Goal: Task Accomplishment & Management: Complete application form

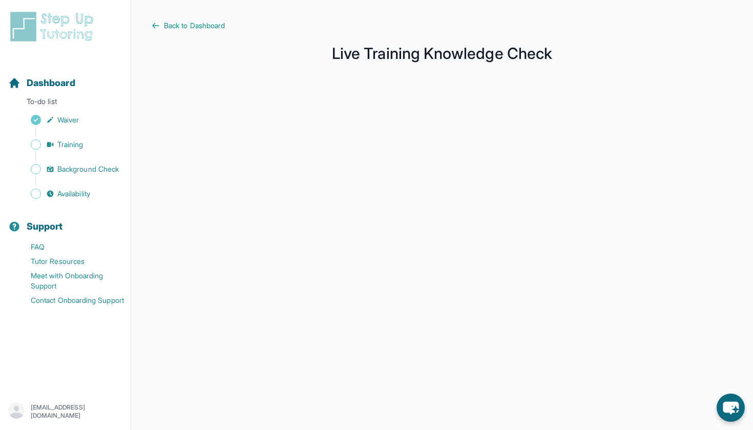
click at [81, 135] on div "Sidebar" at bounding box center [67, 132] width 118 height 10
click at [80, 144] on span "Training" at bounding box center [70, 144] width 26 height 10
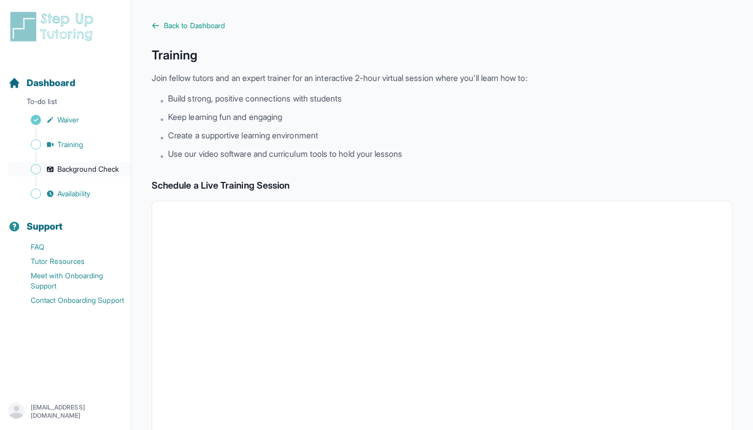
click at [99, 166] on span "Background Check" at bounding box center [87, 169] width 61 height 10
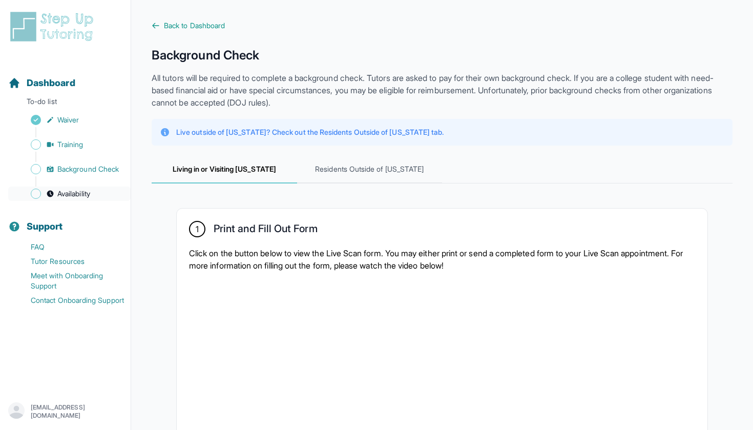
click at [86, 197] on span "Availability" at bounding box center [73, 193] width 33 height 10
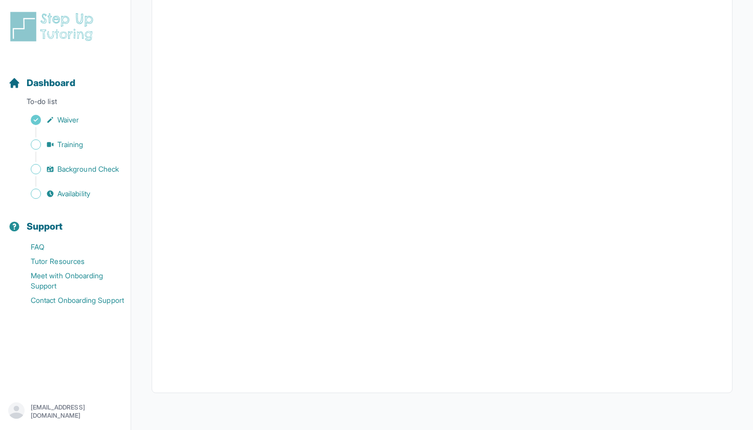
scroll to position [165, 0]
click at [88, 147] on link "Training" at bounding box center [69, 144] width 122 height 14
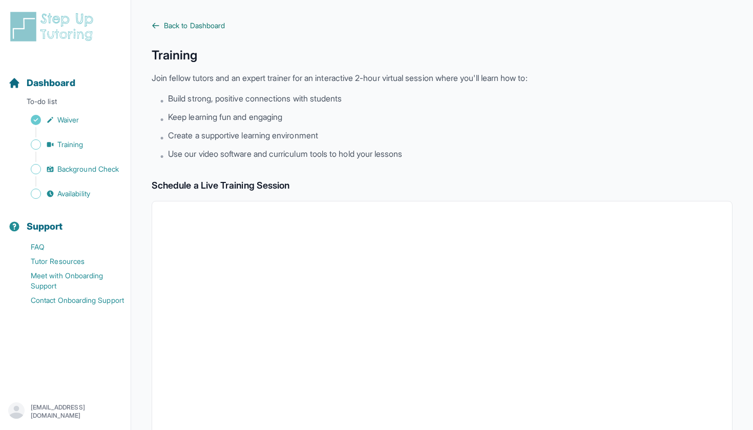
click at [181, 25] on span "Back to Dashboard" at bounding box center [194, 25] width 61 height 10
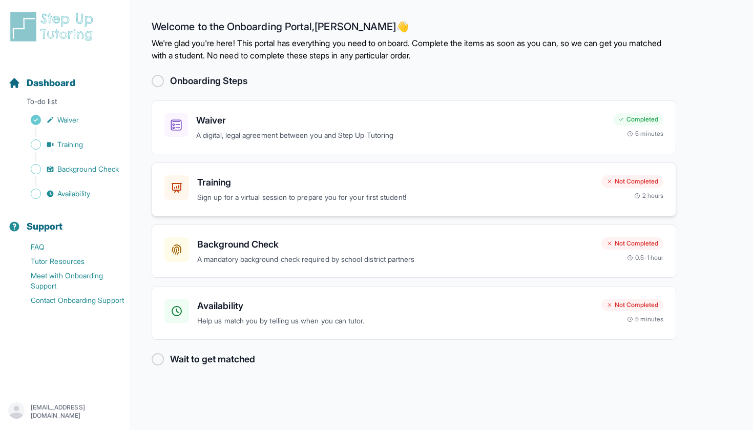
click at [233, 187] on h3 "Training" at bounding box center [395, 182] width 396 height 14
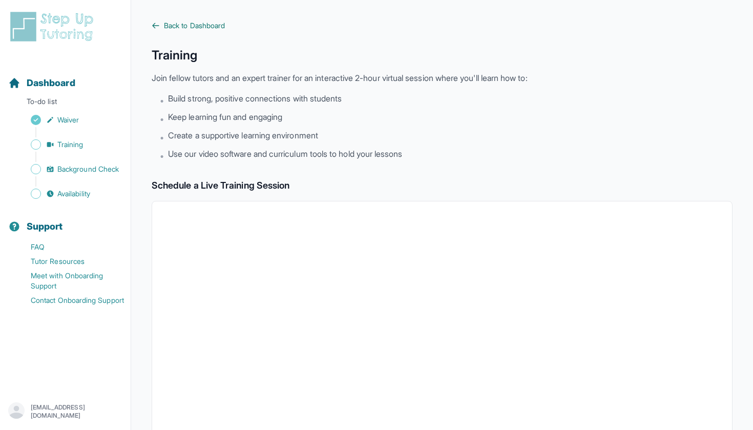
click at [177, 22] on span "Back to Dashboard" at bounding box center [194, 25] width 61 height 10
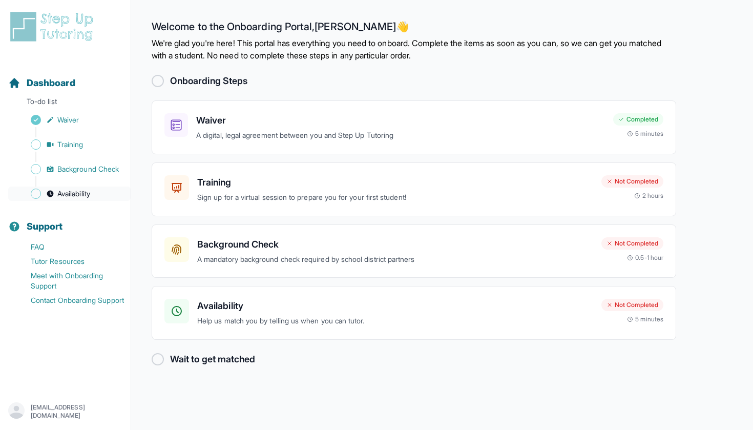
click at [73, 195] on span "Availability" at bounding box center [73, 193] width 33 height 10
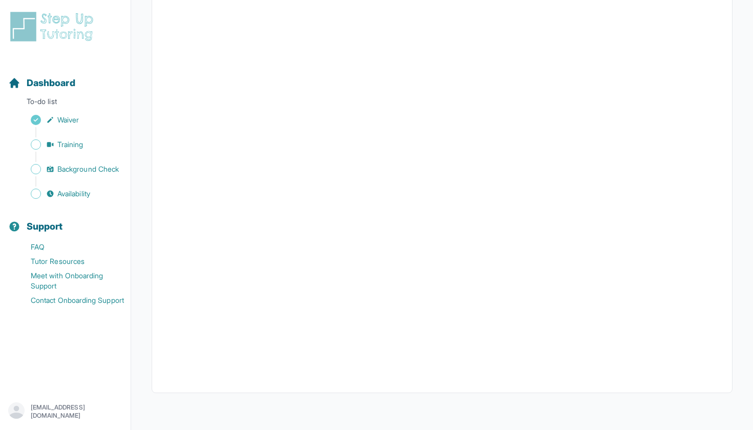
scroll to position [165, 0]
click at [73, 145] on span "Training" at bounding box center [70, 144] width 26 height 10
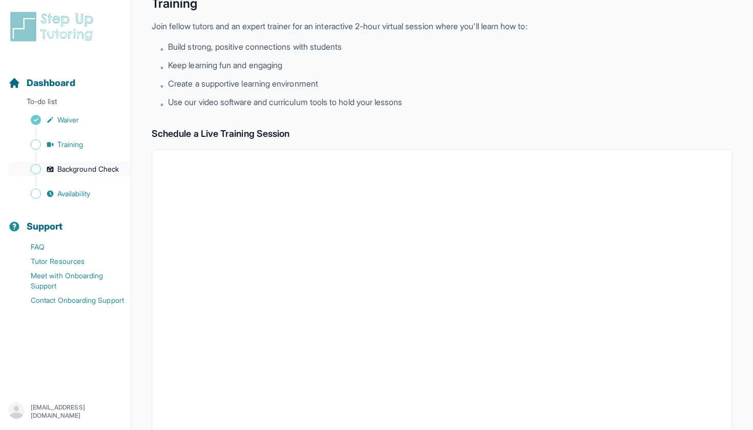
click at [79, 163] on link "Background Check" at bounding box center [69, 169] width 122 height 14
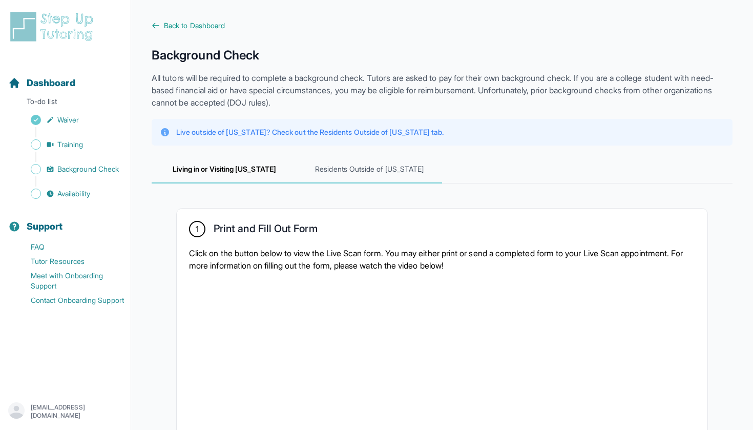
click at [340, 167] on span "Residents Outside of [US_STATE]" at bounding box center [369, 170] width 145 height 28
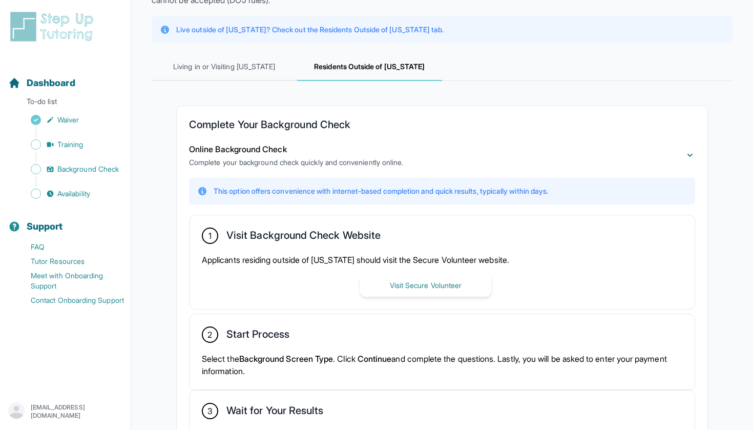
scroll to position [98, 0]
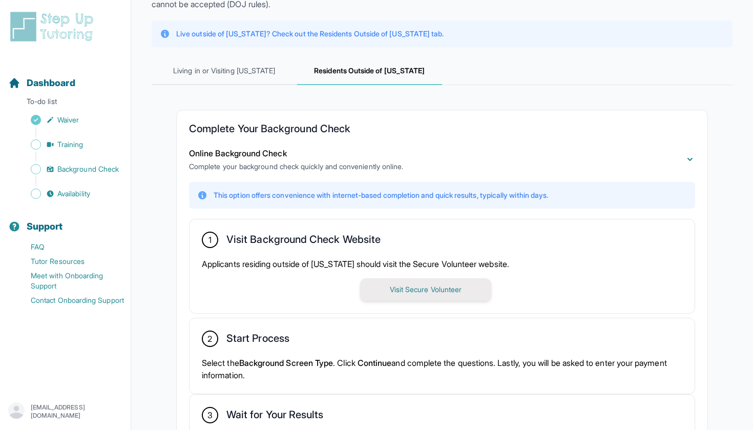
click at [396, 287] on button "Visit Secure Volunteer" at bounding box center [425, 289] width 131 height 23
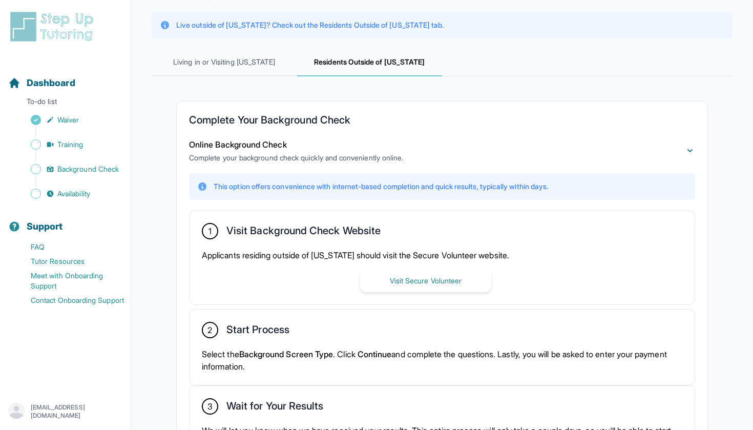
scroll to position [115, 0]
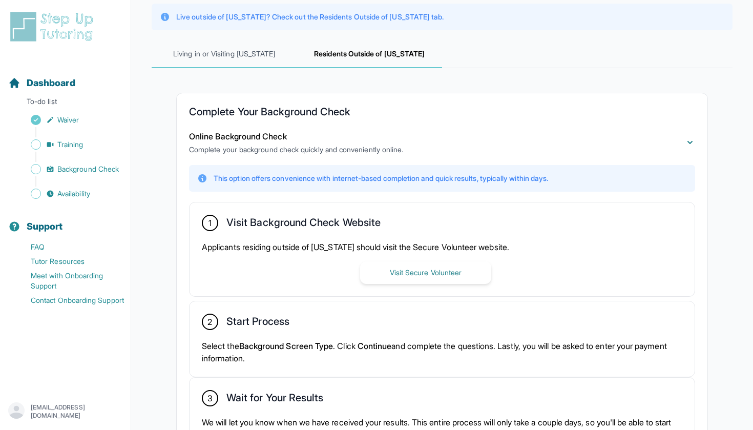
click at [242, 49] on span "Living in or Visiting [US_STATE]" at bounding box center [224, 54] width 145 height 28
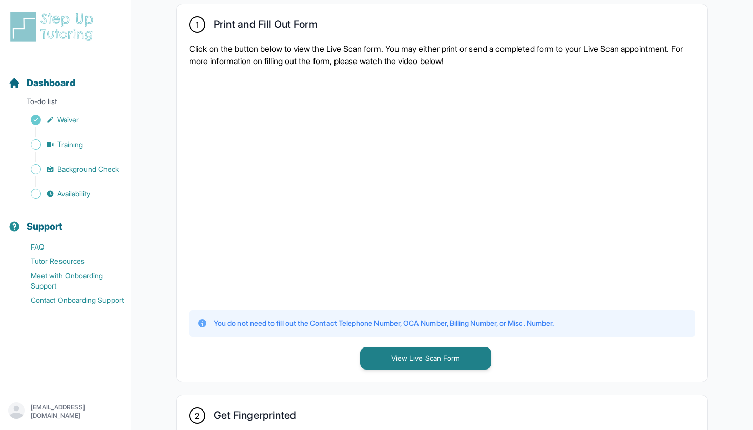
scroll to position [123, 0]
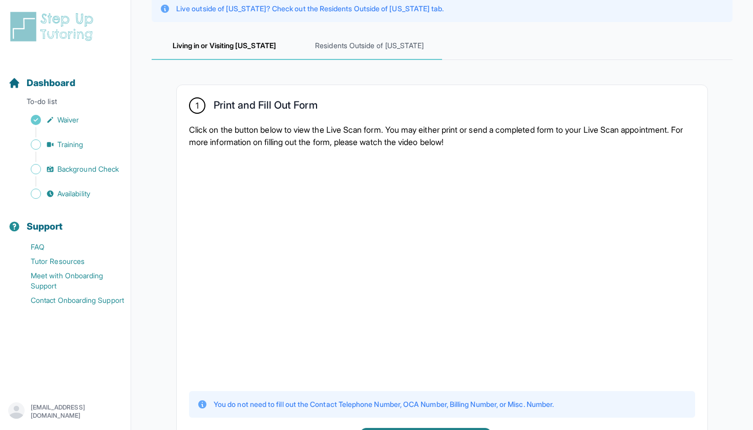
click at [350, 50] on span "Residents Outside of [US_STATE]" at bounding box center [369, 46] width 145 height 28
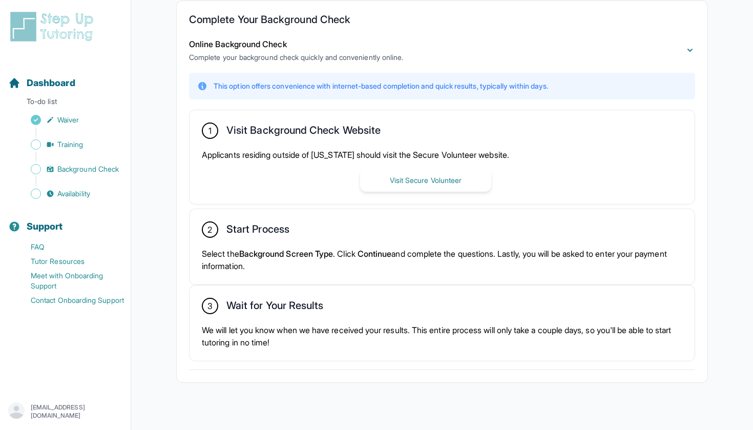
scroll to position [206, 0]
